Goal: Information Seeking & Learning: Stay updated

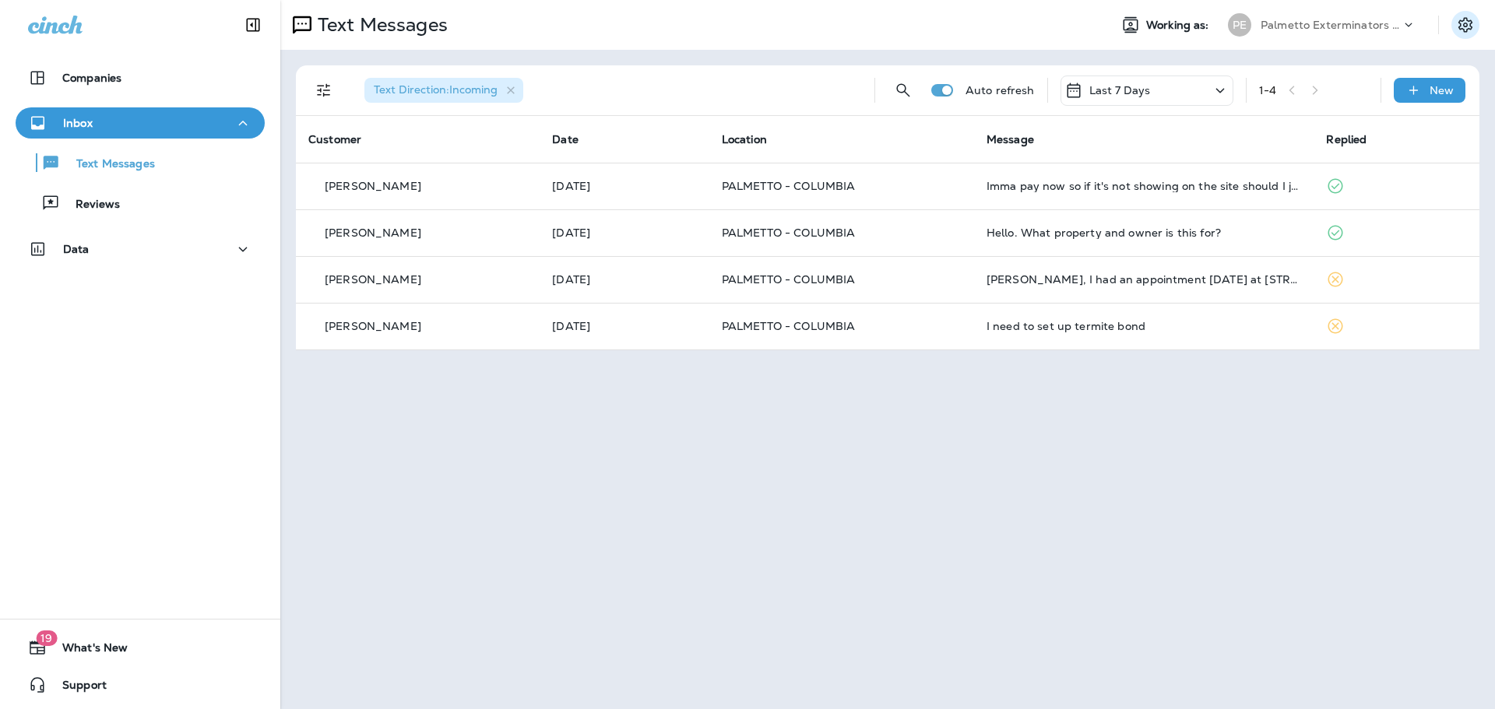
click at [1471, 23] on icon "Settings" at bounding box center [1465, 25] width 19 height 19
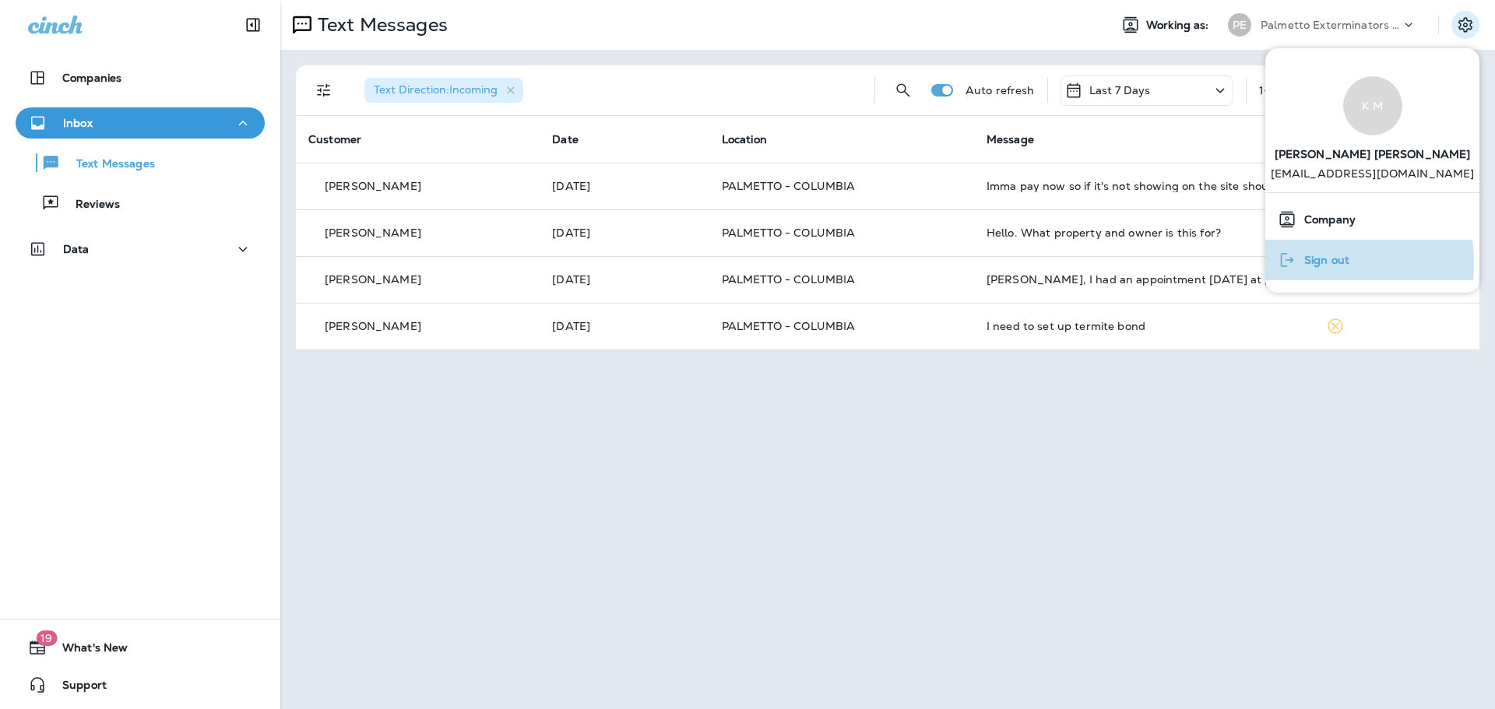
click at [1299, 263] on span "Sign out" at bounding box center [1323, 260] width 53 height 13
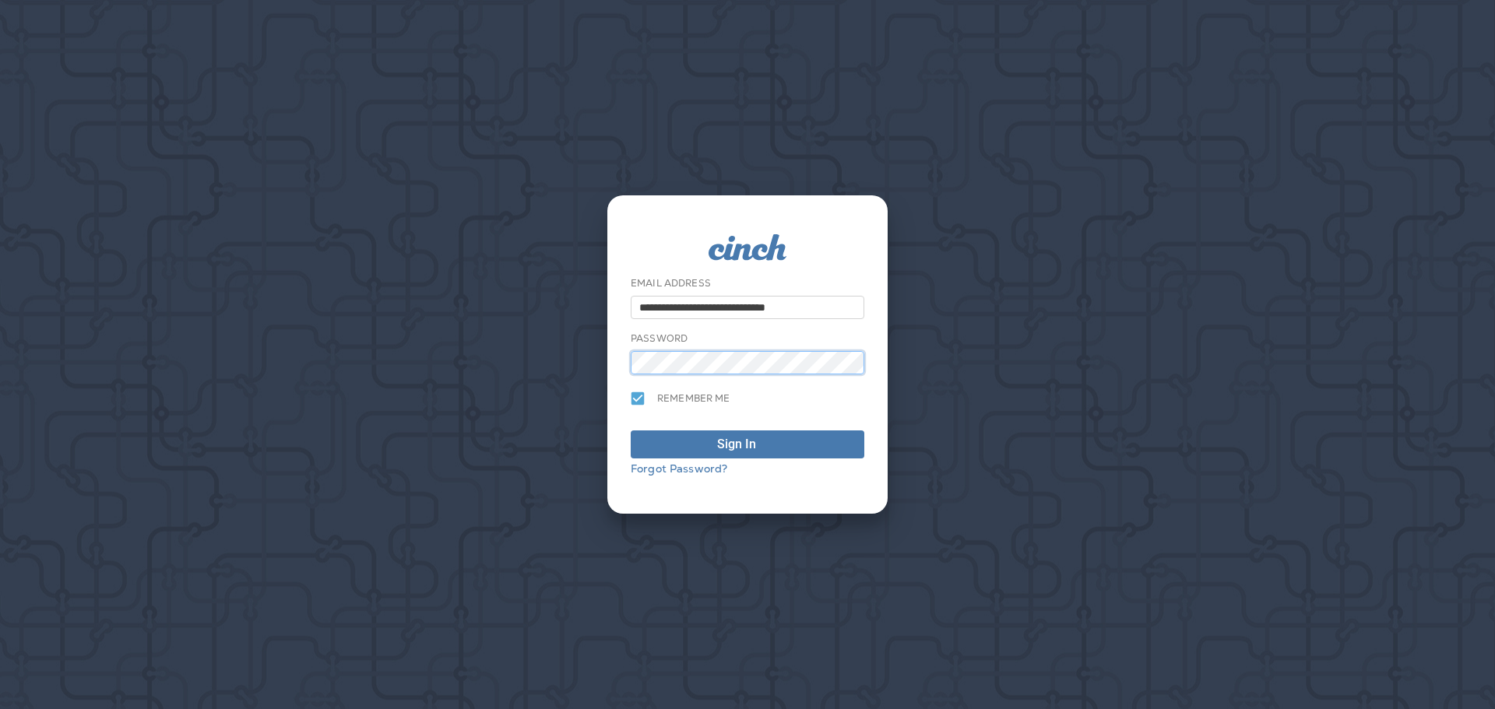
click at [631, 431] on button "Sign In" at bounding box center [748, 445] width 234 height 28
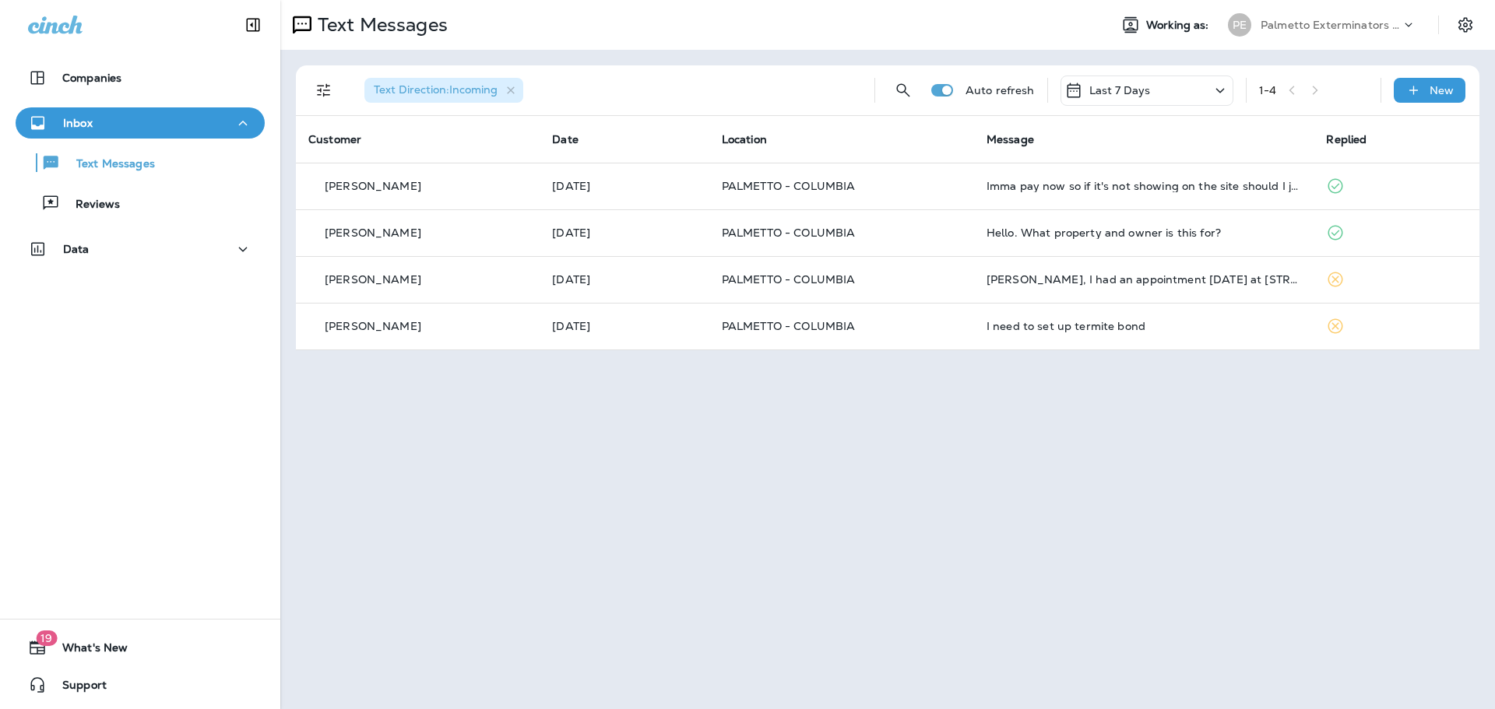
drag, startPoint x: 1153, startPoint y: 84, endPoint x: 1140, endPoint y: 103, distance: 22.9
click at [1153, 84] on div "Last 7 Days" at bounding box center [1147, 91] width 173 height 30
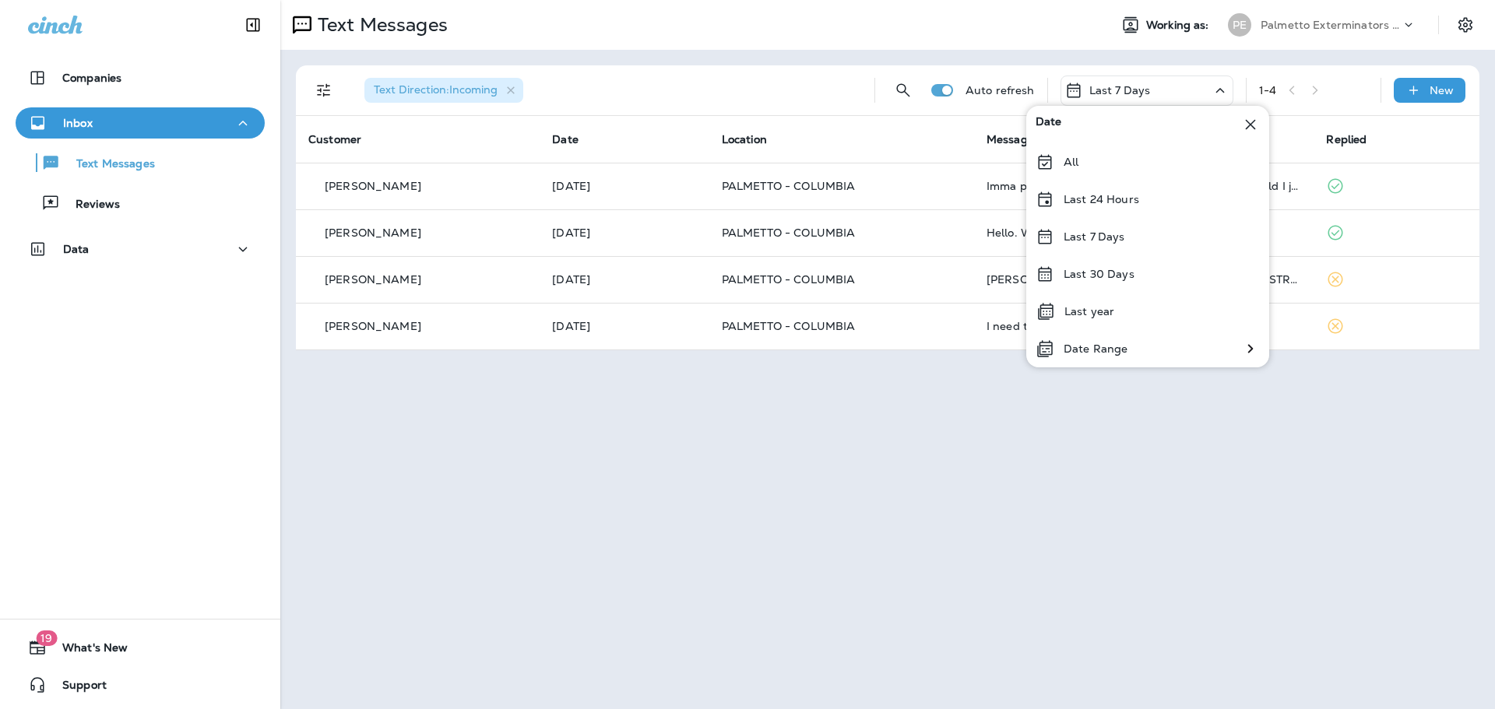
click at [1061, 157] on div "All" at bounding box center [1147, 161] width 243 height 37
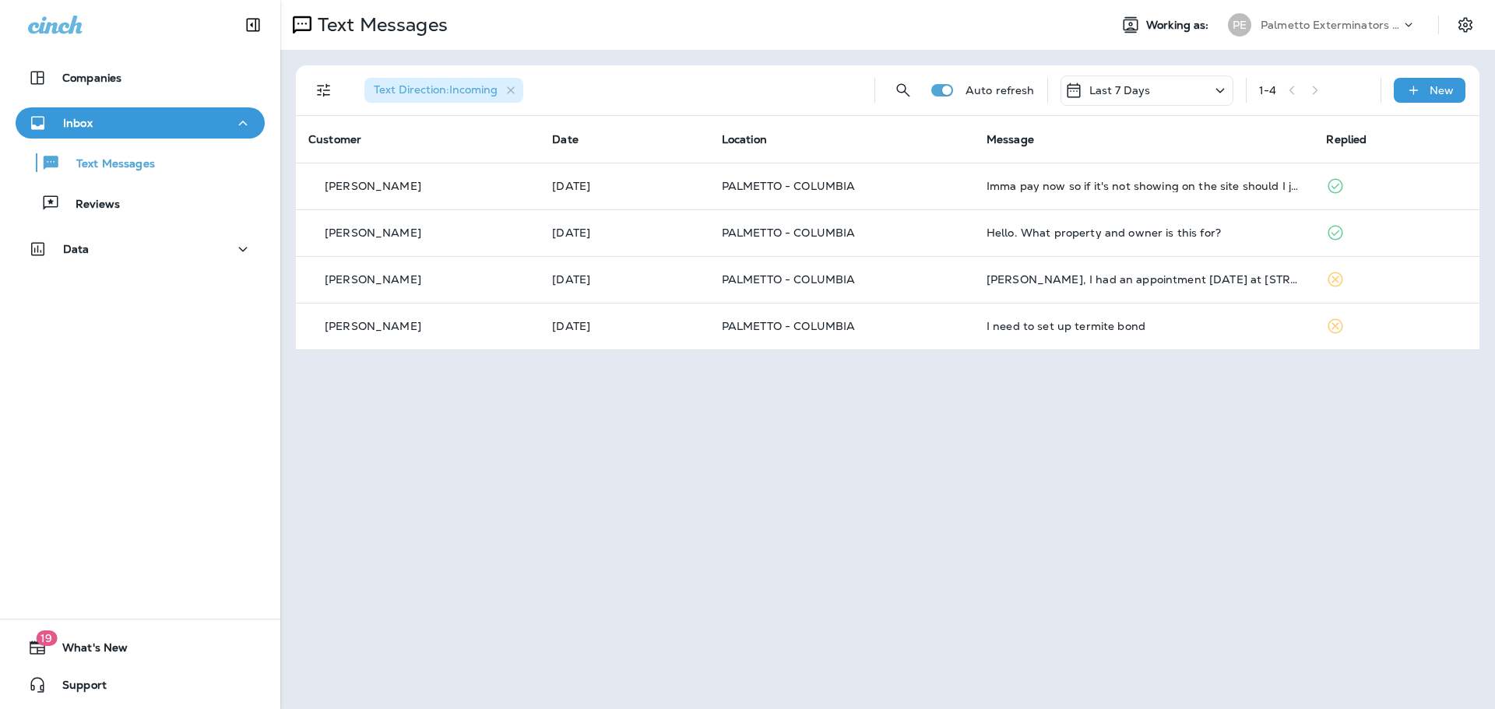
click at [1121, 93] on p "Last 7 Days" at bounding box center [1121, 90] width 62 height 12
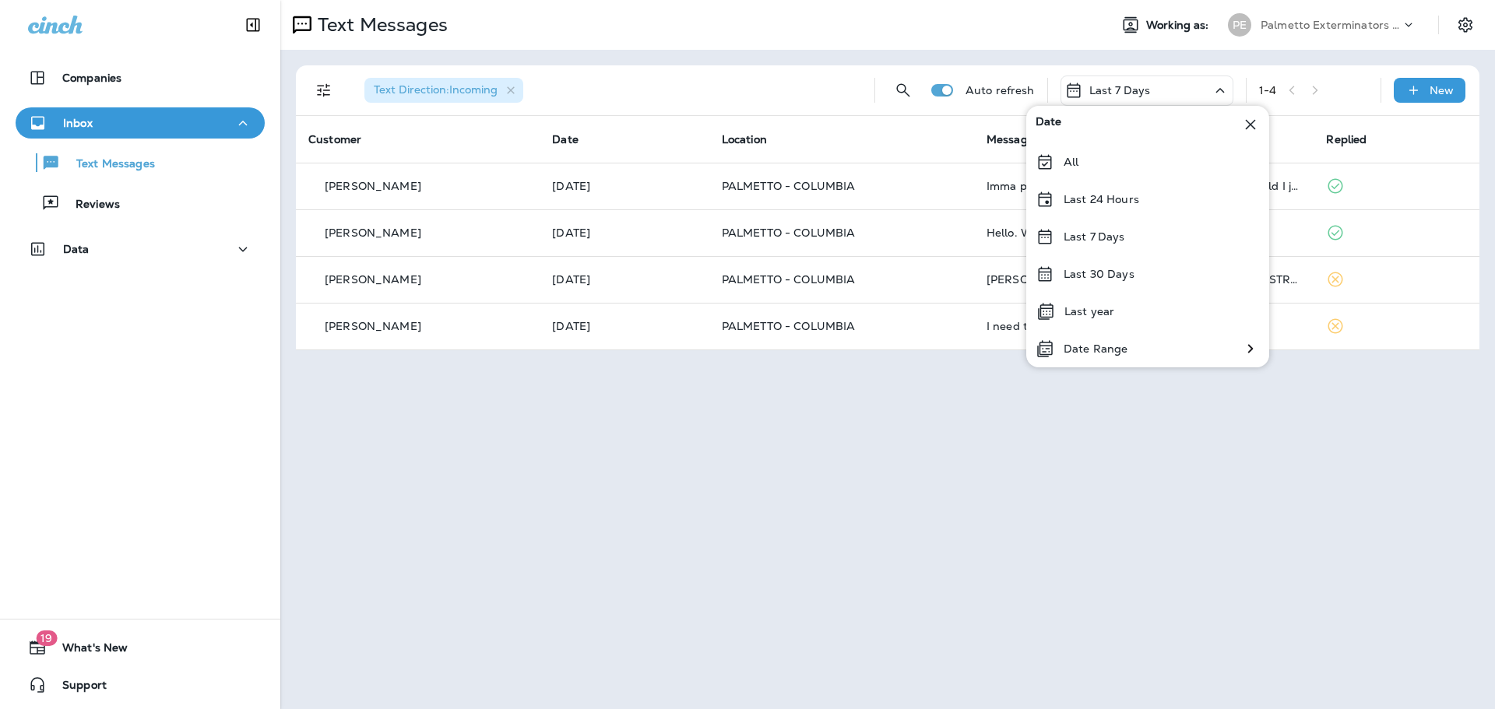
click at [1074, 159] on p "All" at bounding box center [1071, 162] width 15 height 12
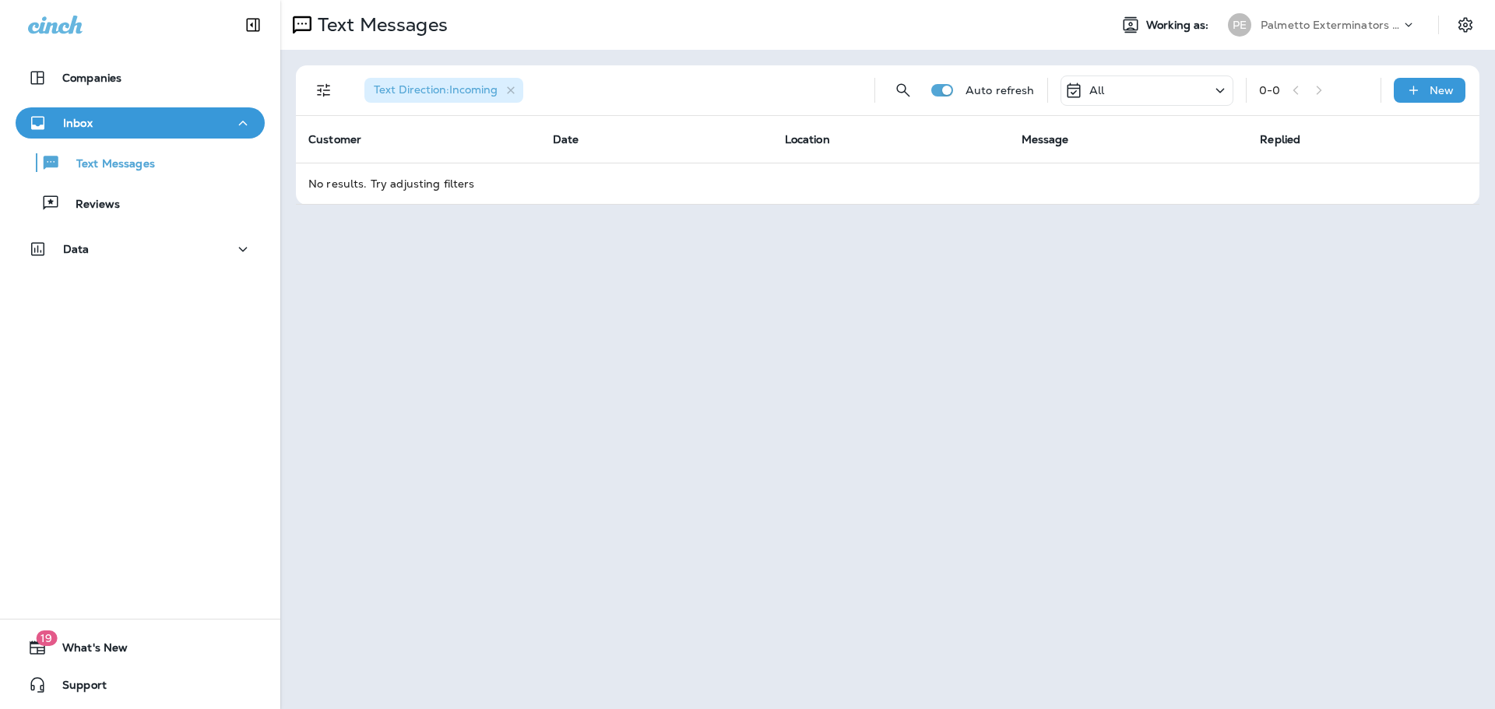
drag, startPoint x: 1190, startPoint y: 86, endPoint x: 1184, endPoint y: 93, distance: 10.0
click at [1188, 87] on div "All" at bounding box center [1147, 91] width 173 height 30
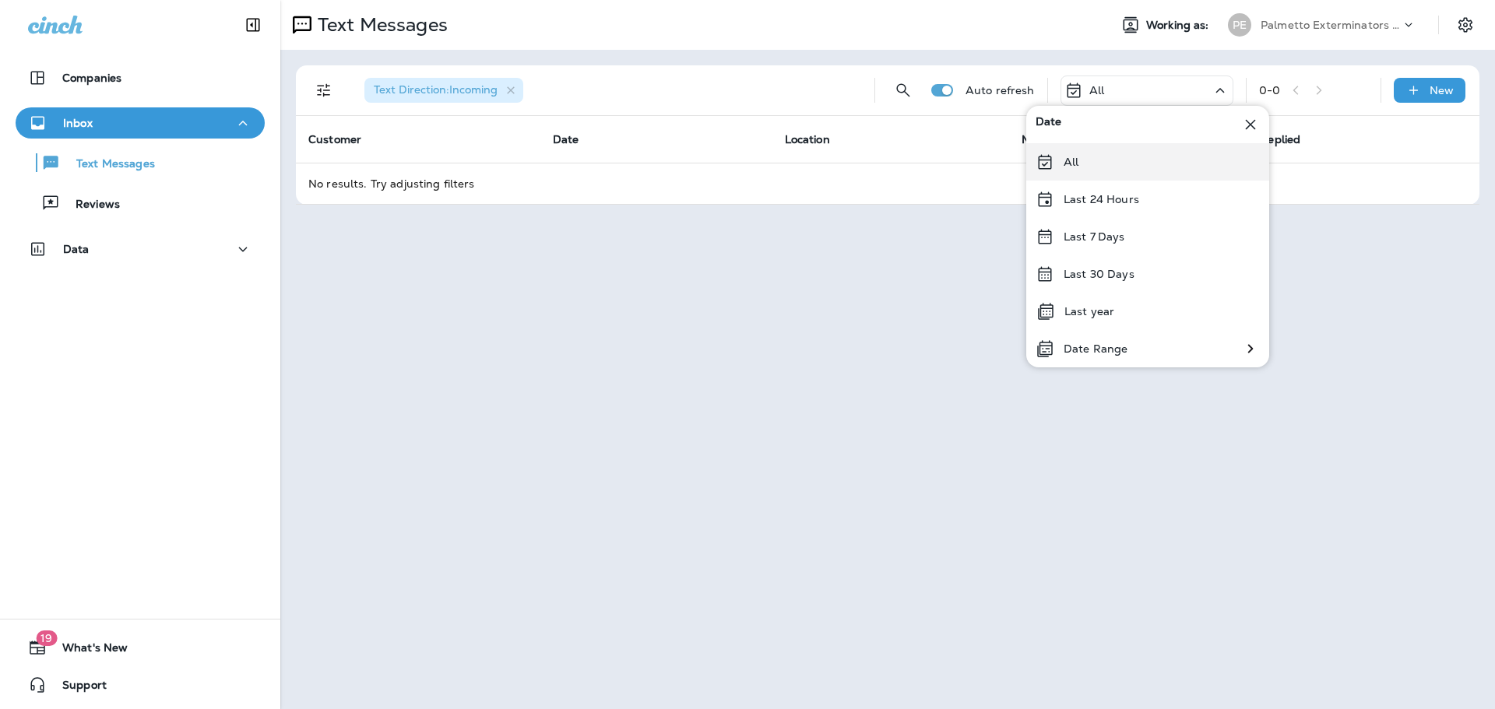
click at [1079, 158] on p "All" at bounding box center [1071, 162] width 15 height 12
